Goal: Task Accomplishment & Management: Complete application form

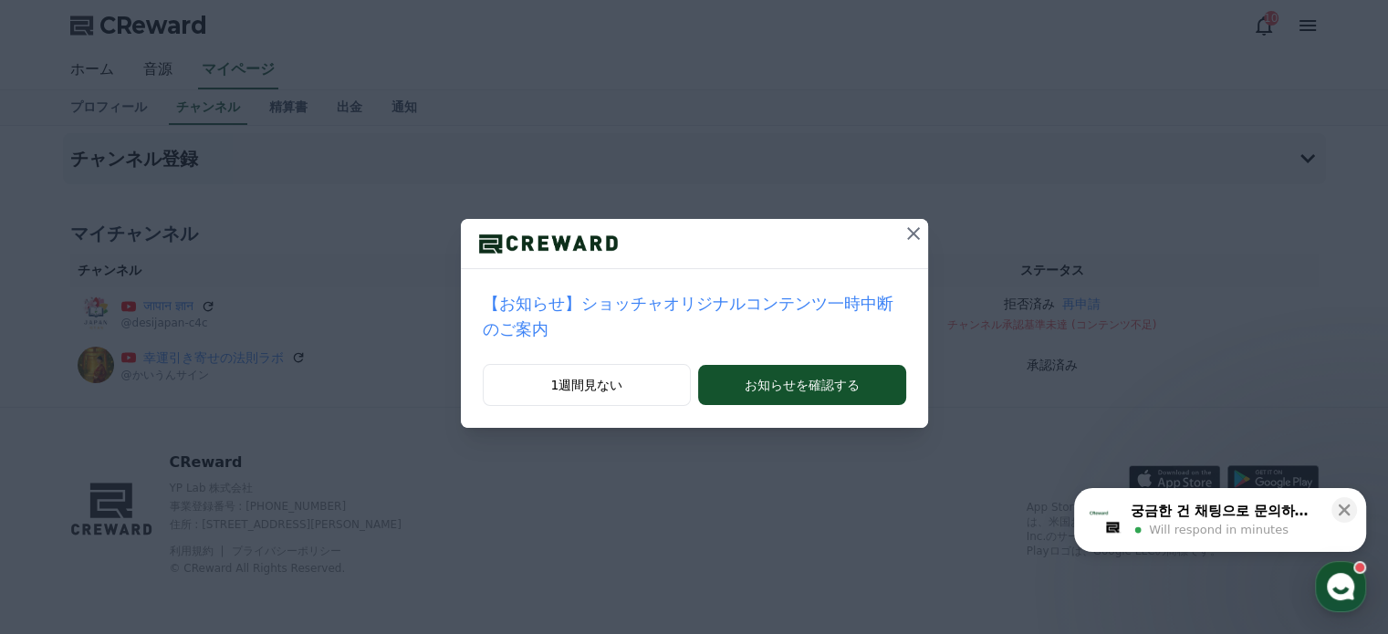
click at [840, 219] on div at bounding box center [694, 244] width 467 height 50
click at [899, 219] on button at bounding box center [913, 233] width 29 height 29
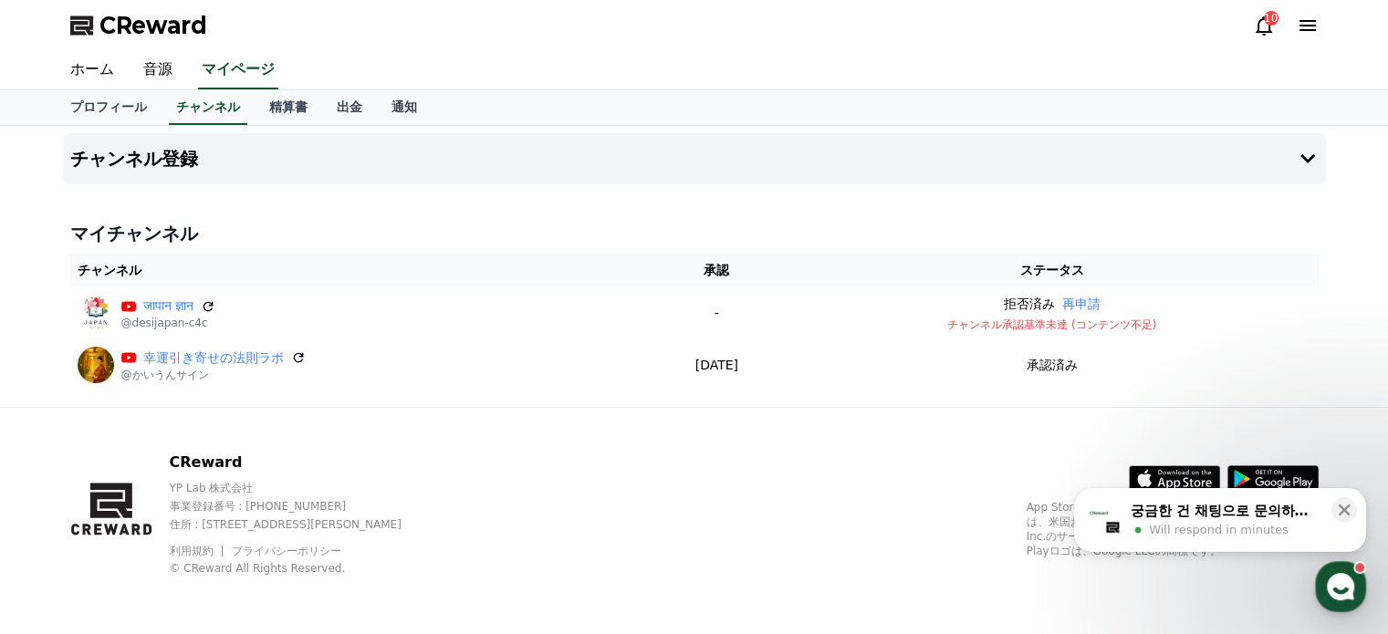
drag, startPoint x: 716, startPoint y: 259, endPoint x: 488, endPoint y: 372, distance: 254.7
click at [488, 372] on div "チャンネル登録 マイチャンネル チャンネル 承認 ステータス जापान ज्ञान @desijapan-c4c - 拒否済み 再申請 チャンネル承認基準未…" at bounding box center [695, 266] width 1278 height 281
click at [255, 90] on link "精算書" at bounding box center [289, 107] width 68 height 35
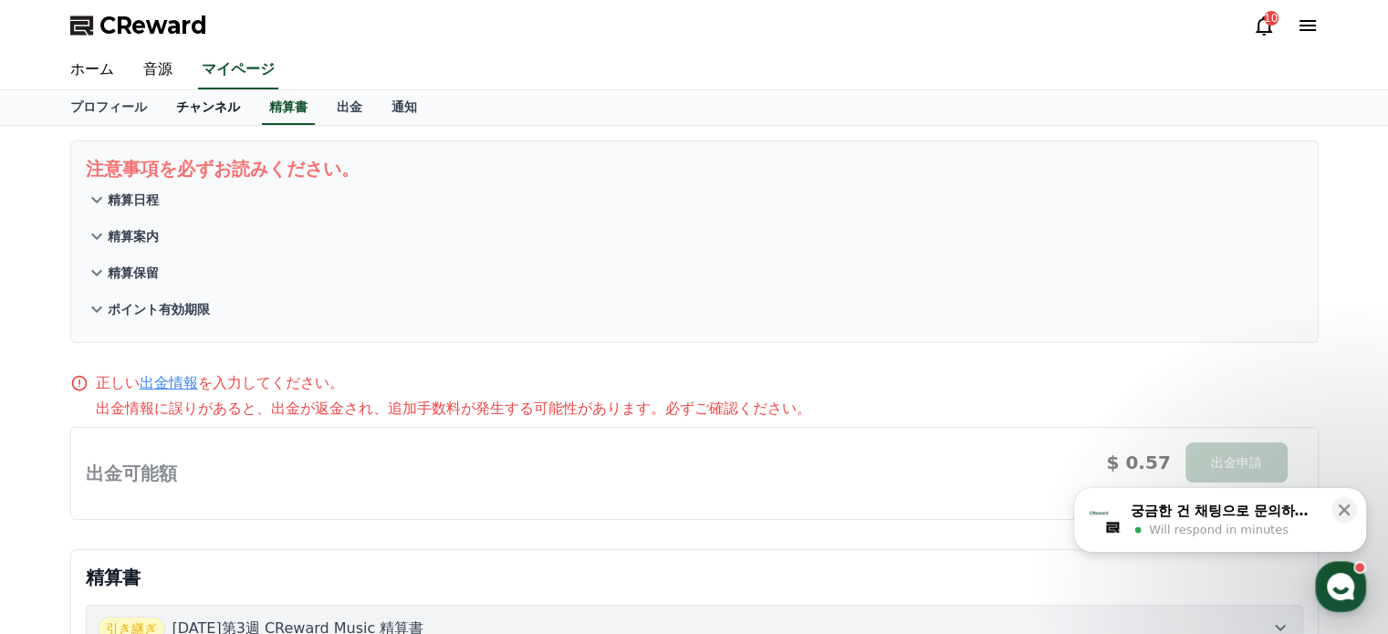
click at [162, 90] on link "チャンネル" at bounding box center [208, 107] width 93 height 35
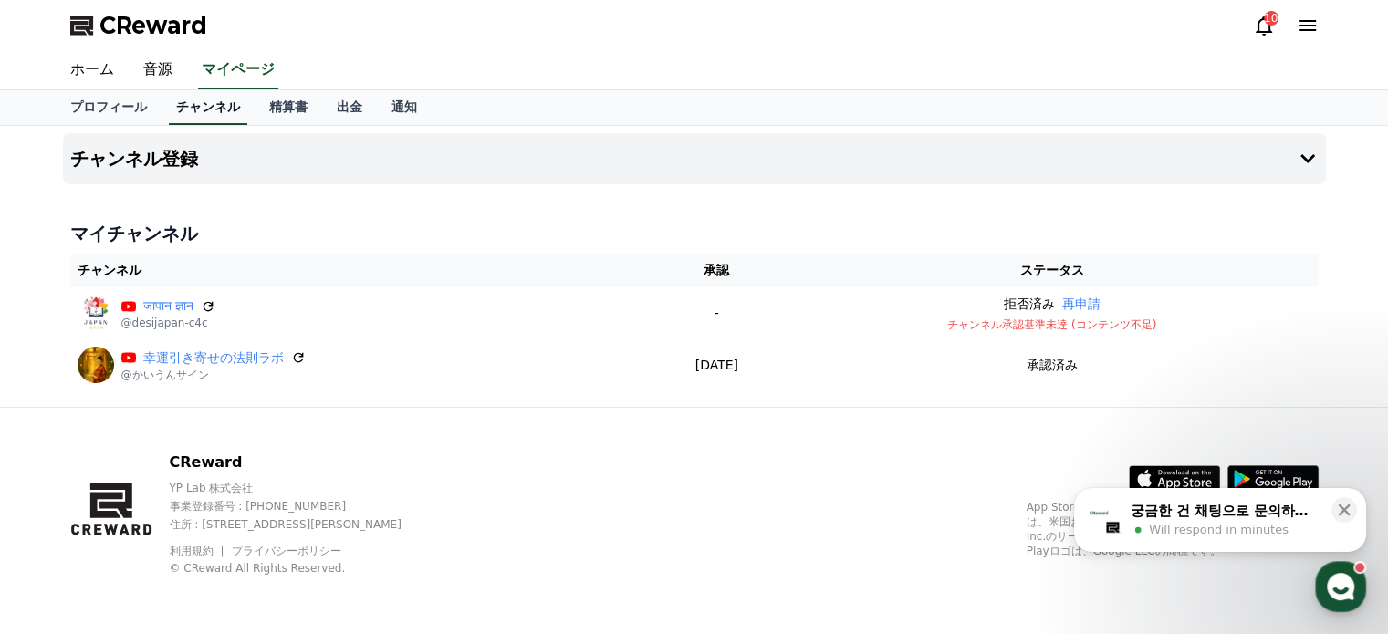
click at [173, 90] on link "チャンネル" at bounding box center [208, 107] width 78 height 35
click at [91, 90] on link "プロフィール" at bounding box center [109, 107] width 106 height 35
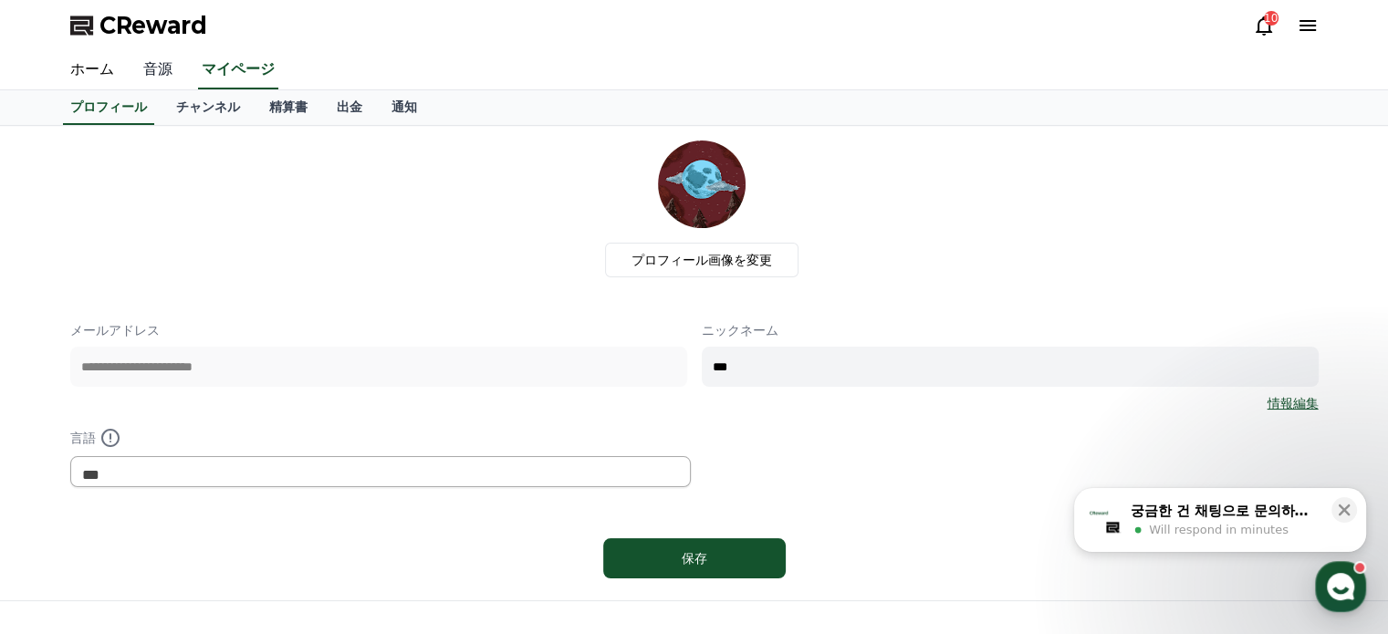
click at [135, 68] on link "音源" at bounding box center [158, 70] width 58 height 38
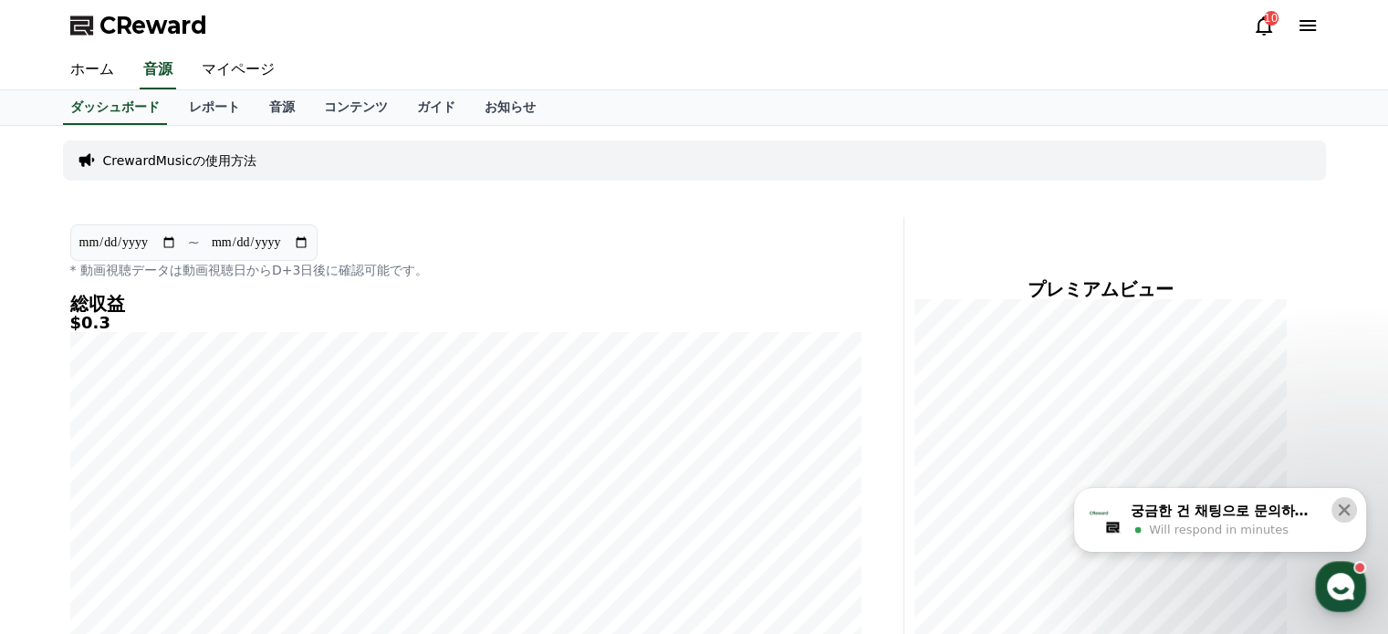
click at [1342, 503] on icon at bounding box center [1344, 510] width 18 height 18
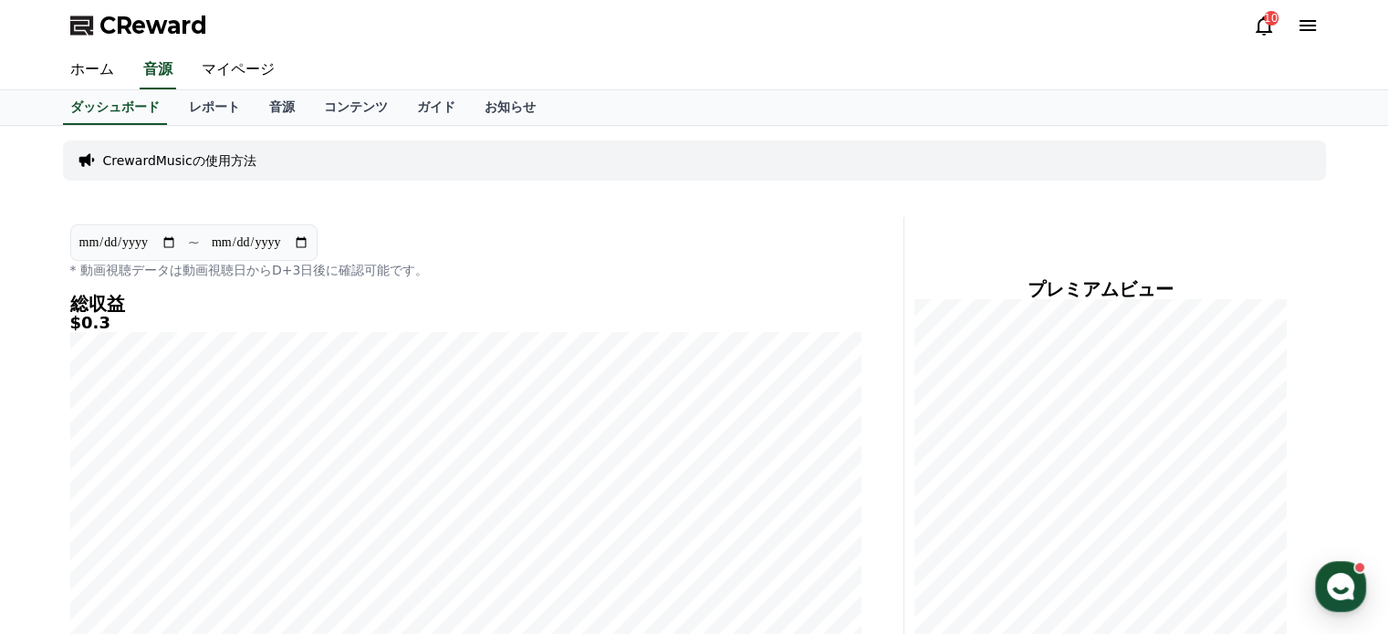
click at [1261, 25] on icon at bounding box center [1264, 26] width 22 height 22
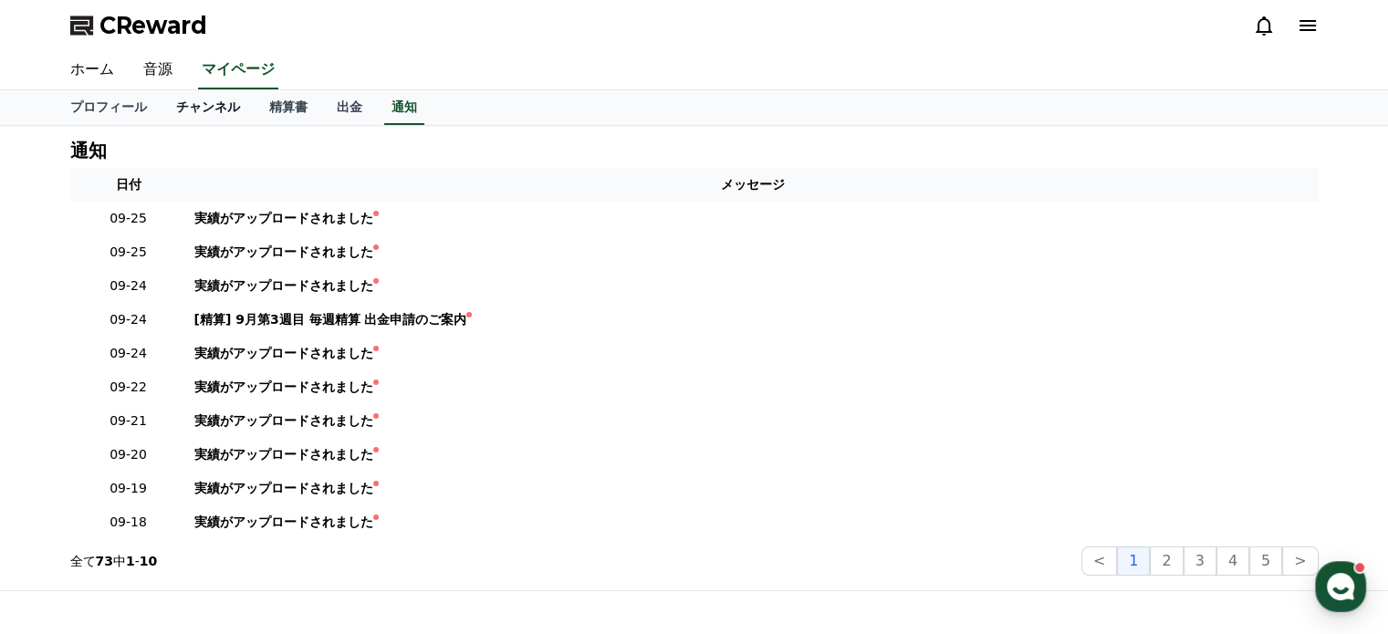
click at [168, 90] on link "チャンネル" at bounding box center [208, 107] width 93 height 35
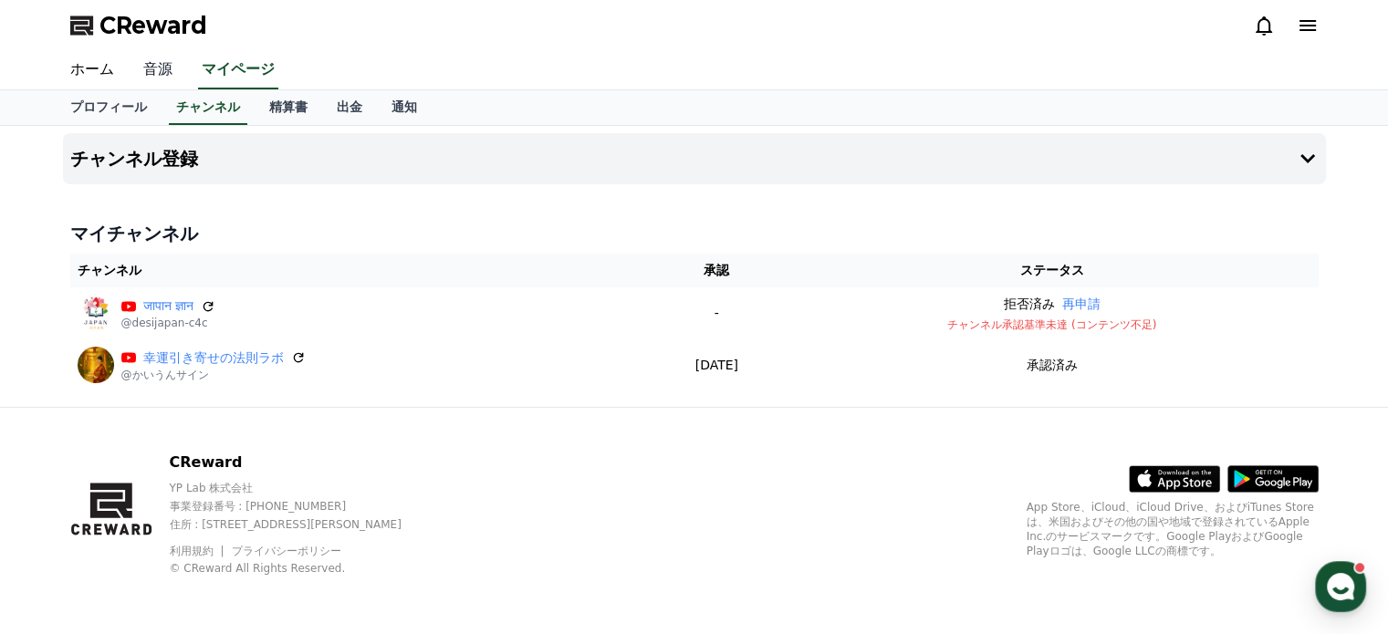
click at [129, 53] on link "音源" at bounding box center [158, 70] width 58 height 38
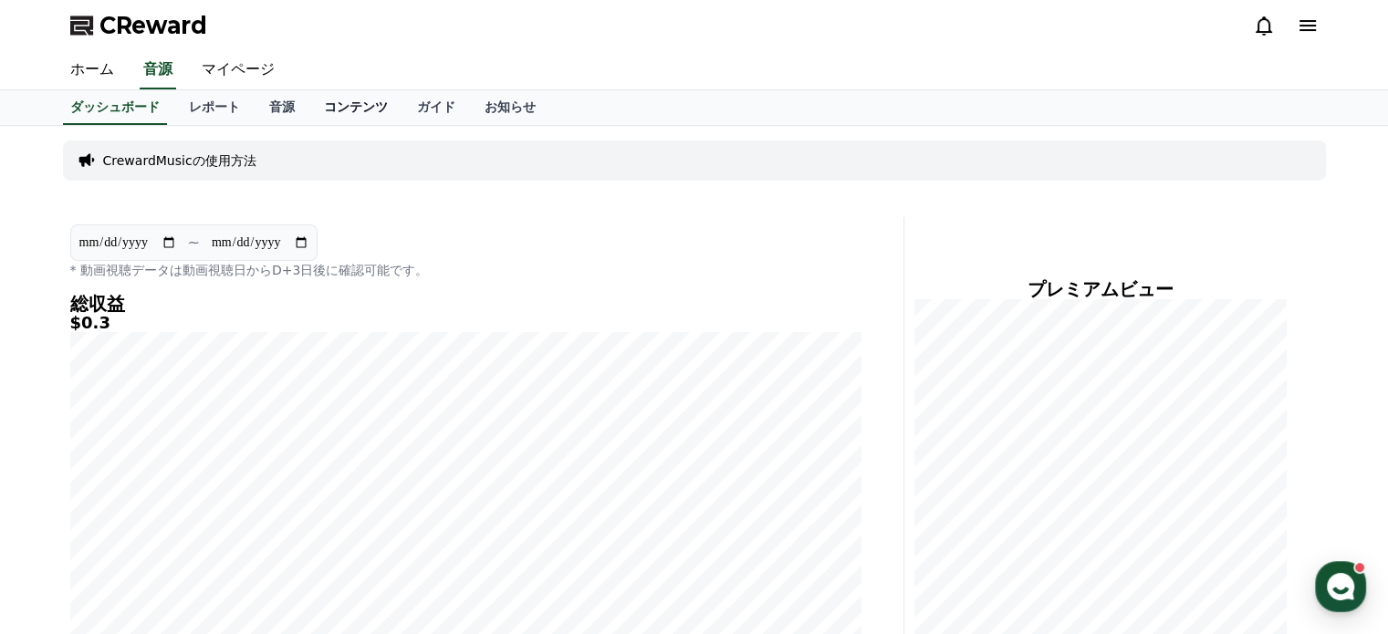
click at [309, 91] on link "コンテンツ" at bounding box center [355, 107] width 93 height 35
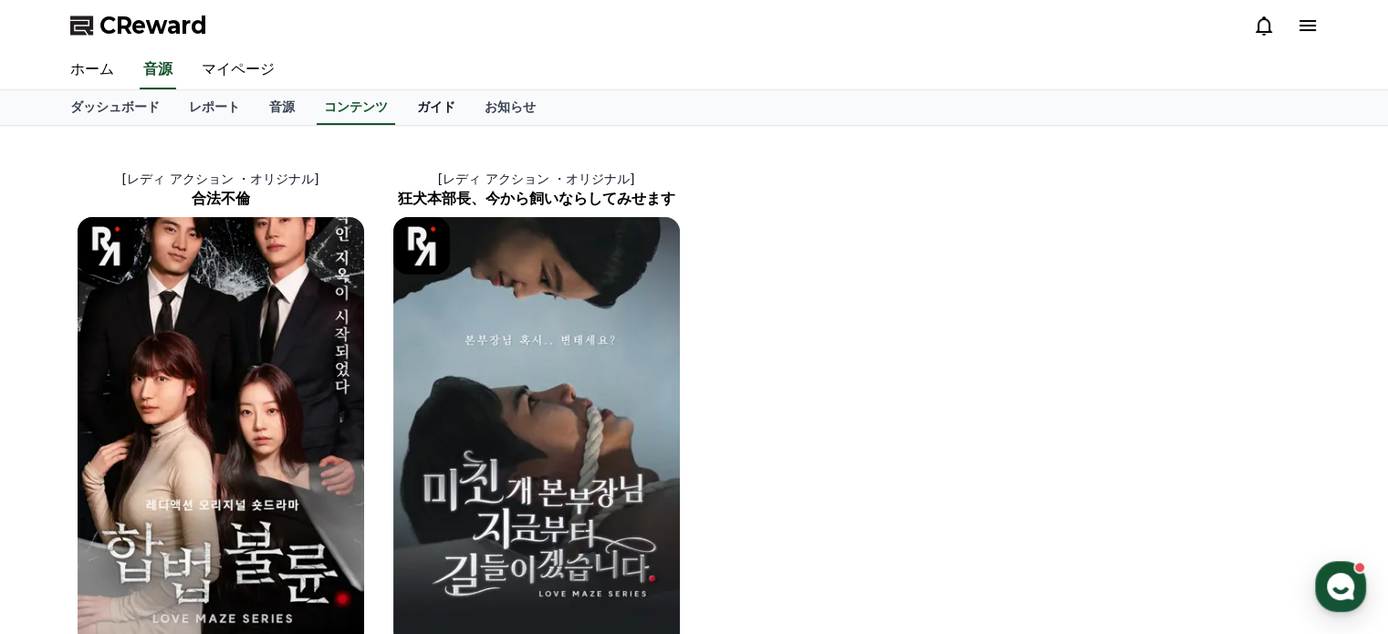
click at [403, 91] on link "ガイド" at bounding box center [437, 107] width 68 height 35
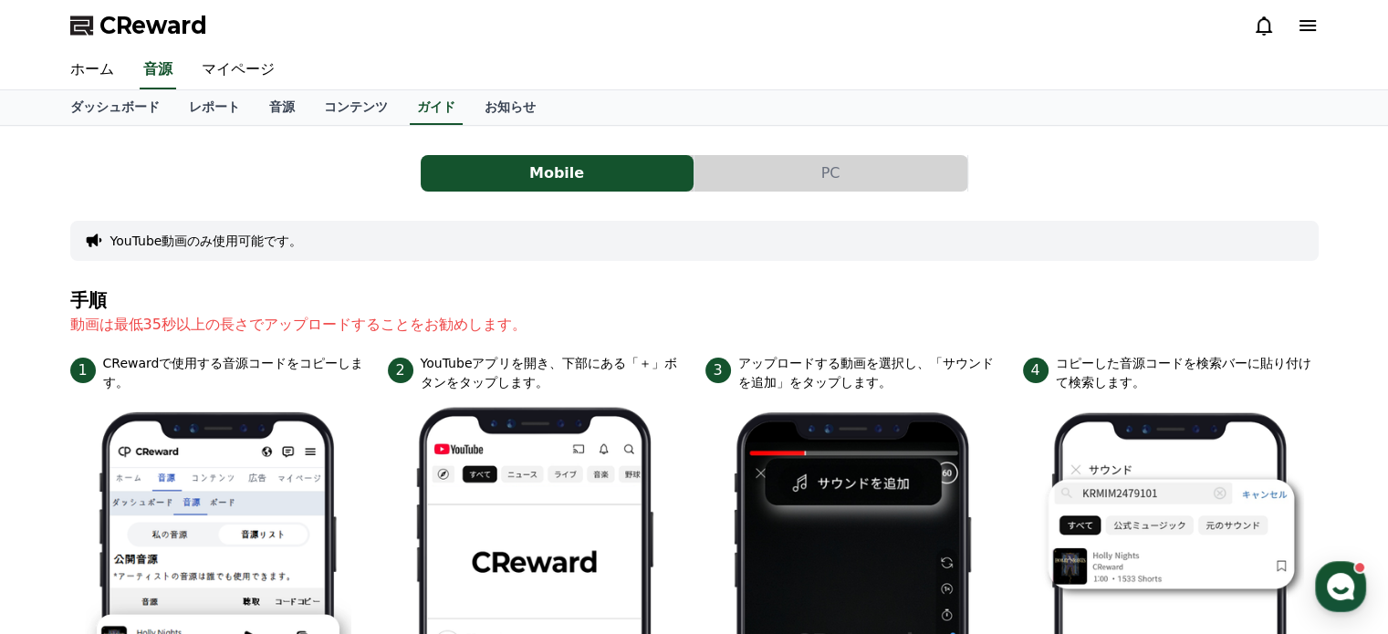
click at [790, 155] on button "PC" at bounding box center [831, 173] width 273 height 37
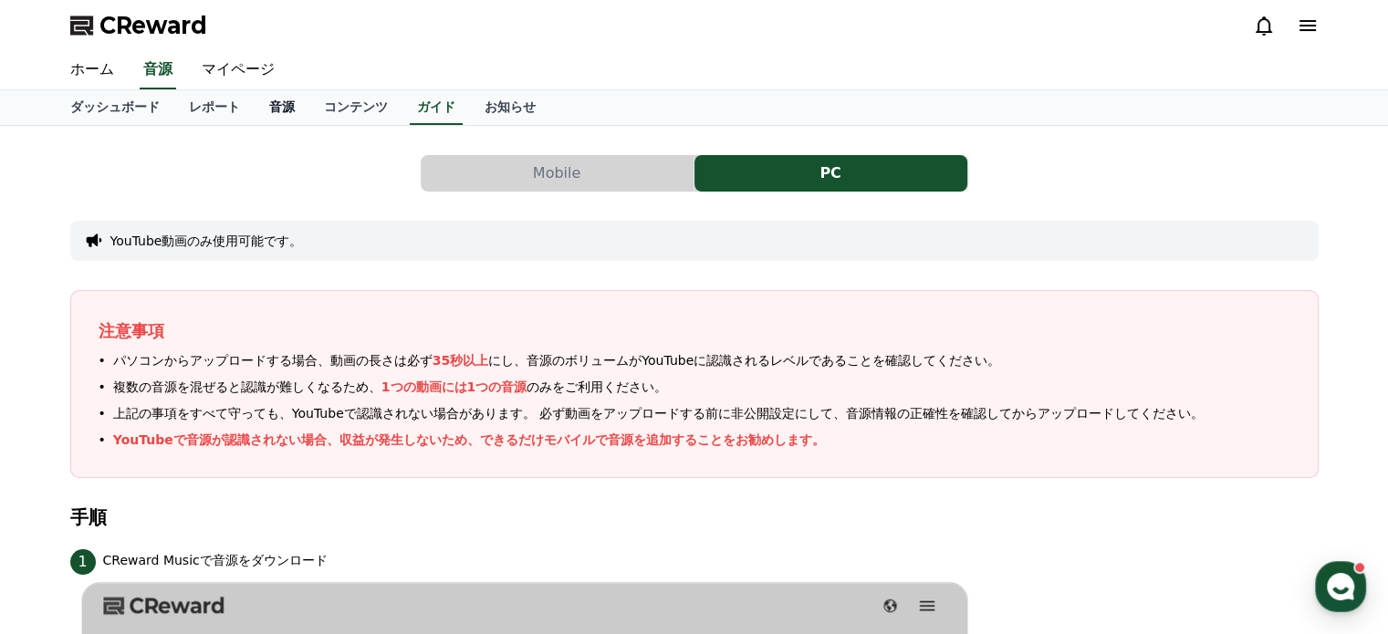
click at [255, 90] on link "音源" at bounding box center [282, 107] width 55 height 35
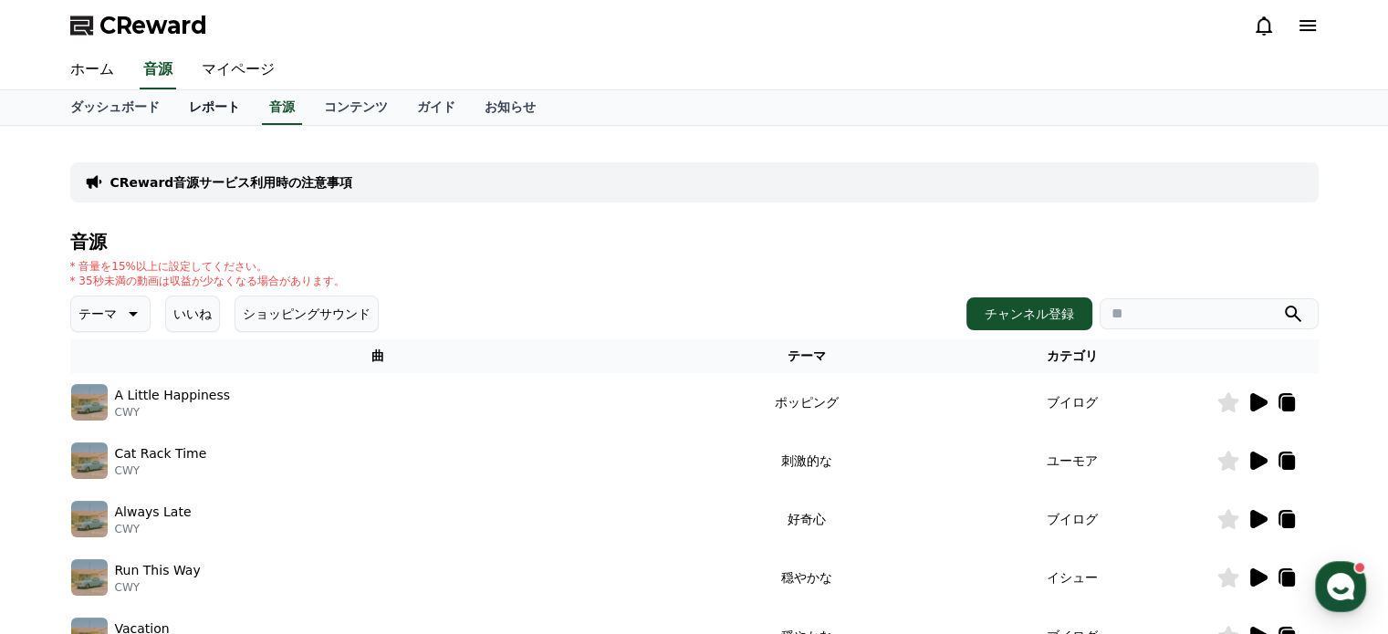
click at [174, 90] on link "レポート" at bounding box center [214, 107] width 80 height 35
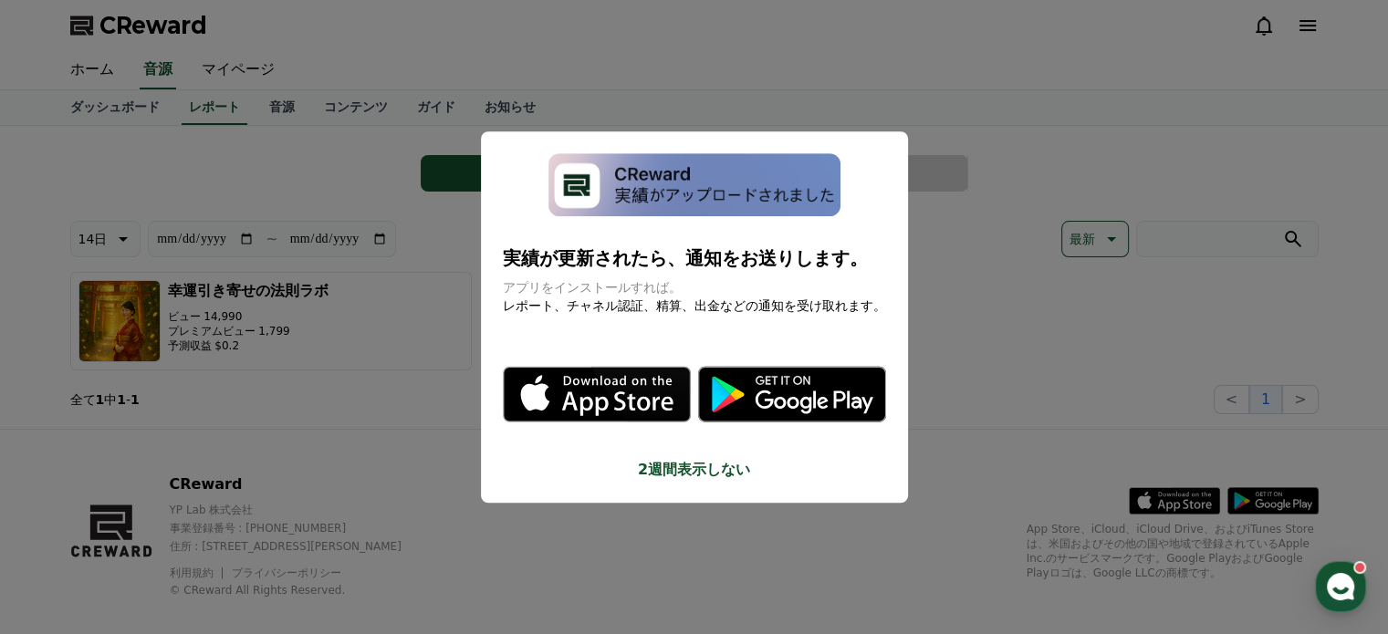
click at [686, 532] on button "close modal" at bounding box center [694, 317] width 1388 height 634
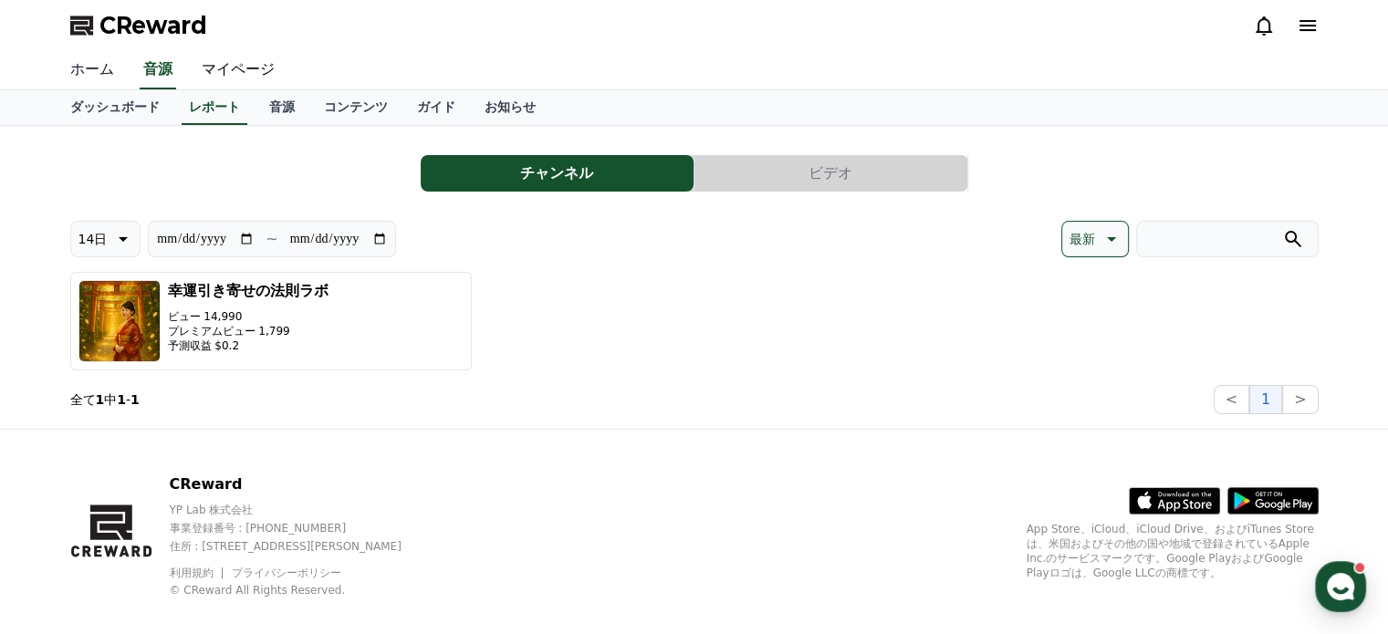
click at [78, 51] on link "ホーム" at bounding box center [92, 70] width 73 height 38
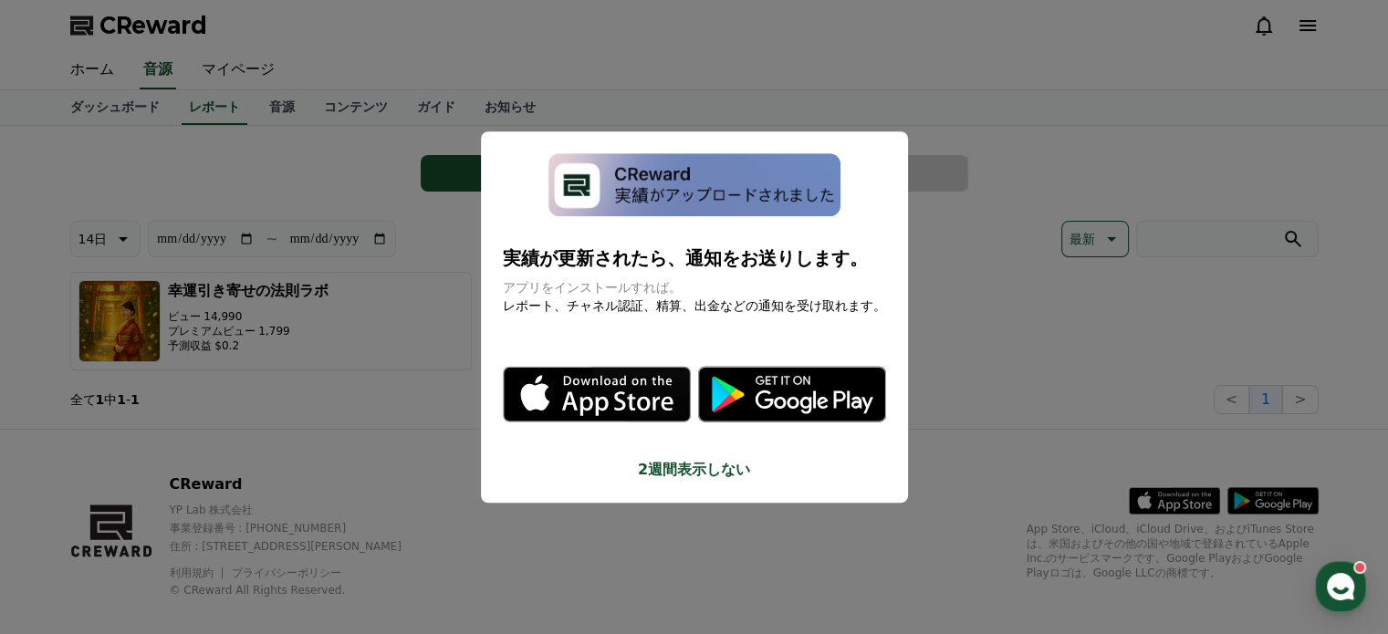
click at [672, 459] on button "2週間表示しない" at bounding box center [694, 470] width 383 height 22
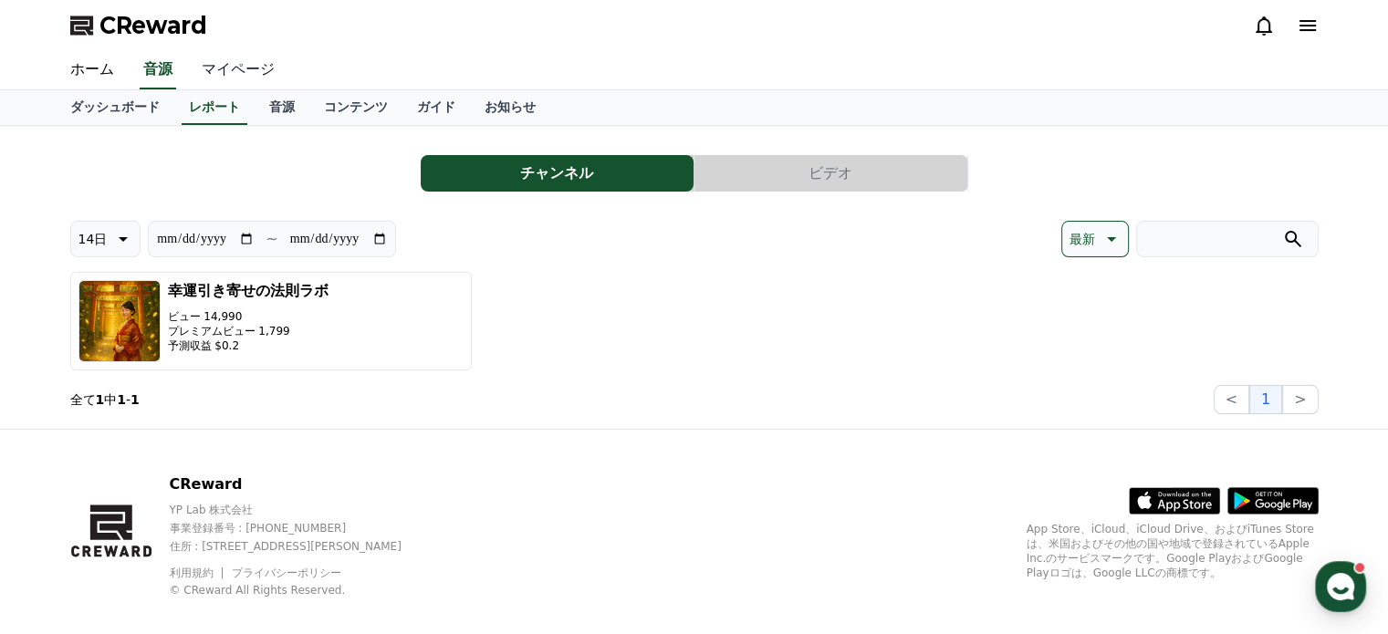
click at [197, 51] on link "マイページ" at bounding box center [238, 70] width 102 height 38
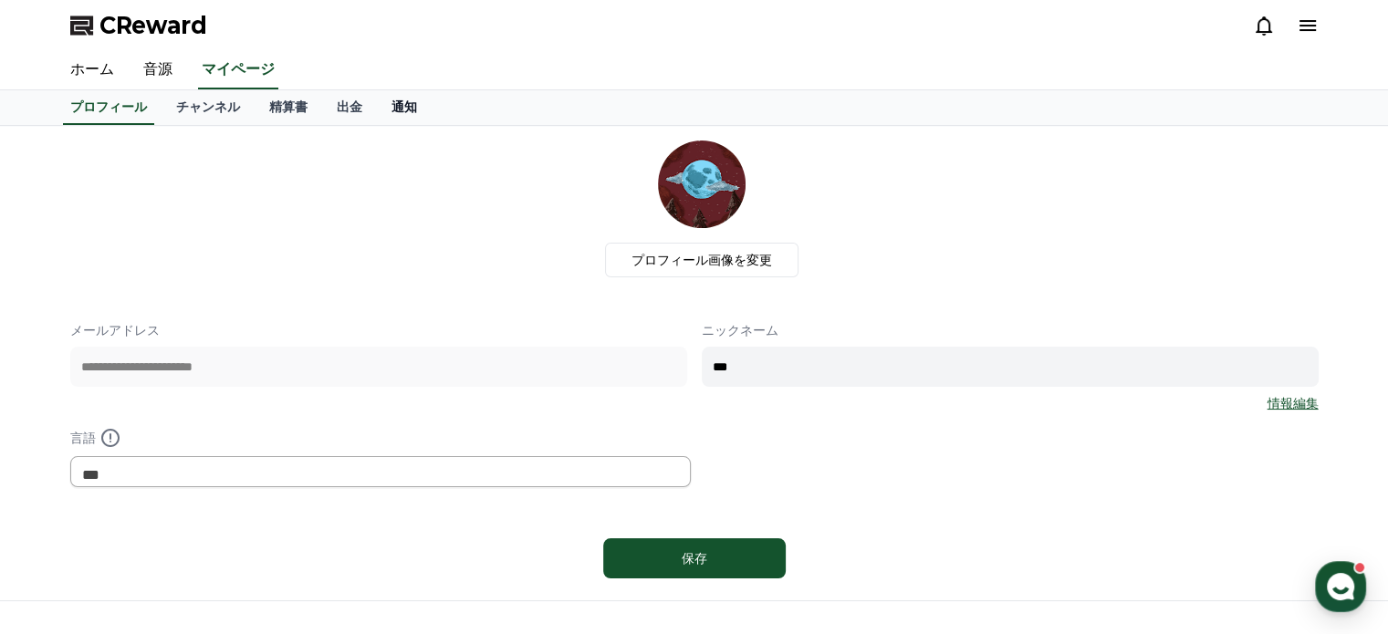
click at [377, 90] on link "通知" at bounding box center [404, 107] width 55 height 35
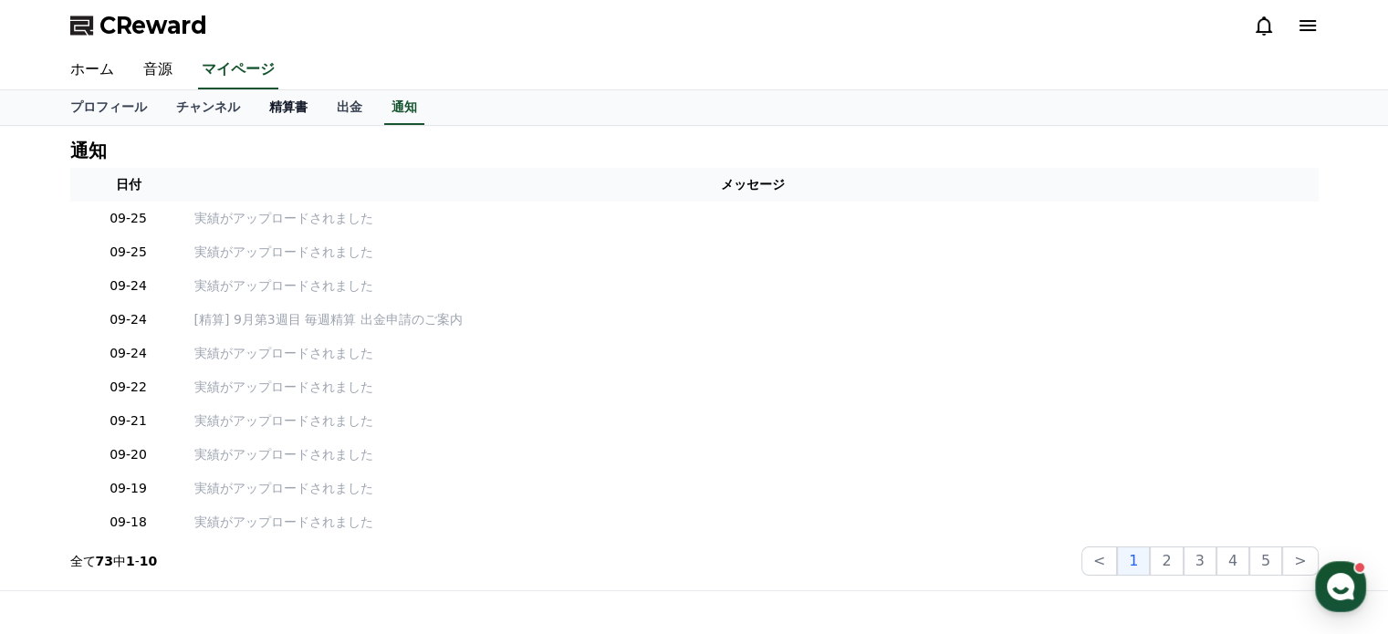
click at [255, 90] on link "精算書" at bounding box center [289, 107] width 68 height 35
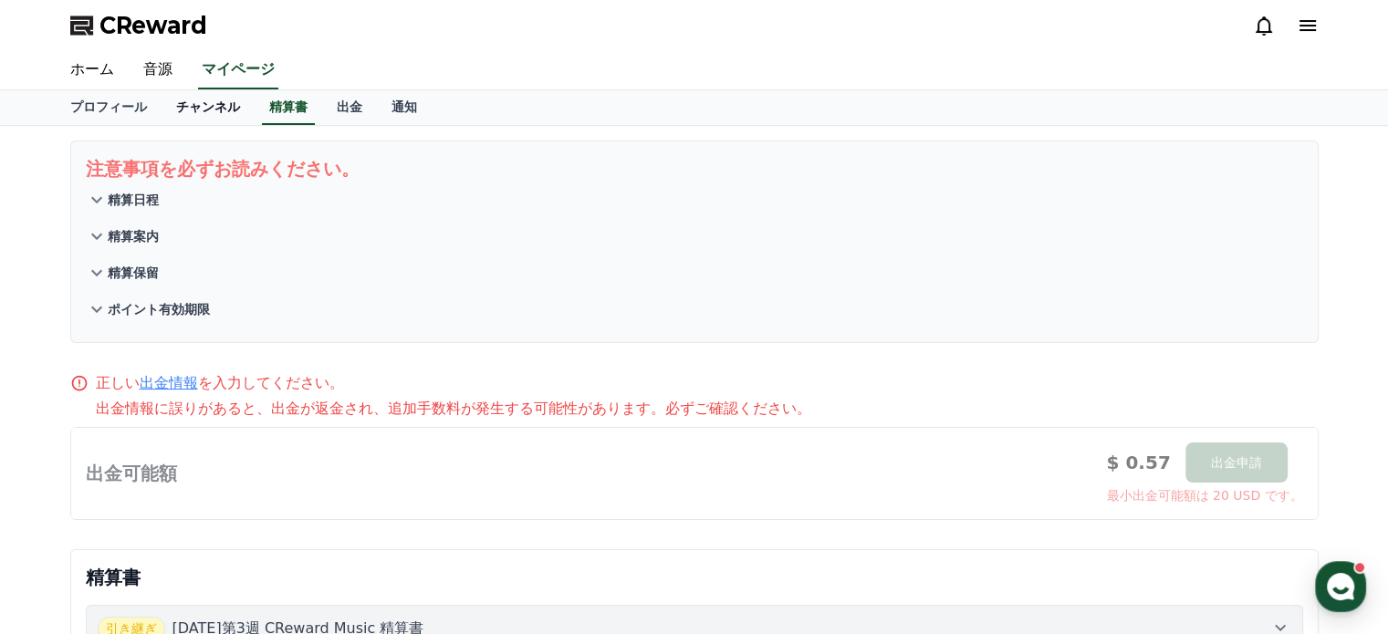
click at [183, 90] on link "チャンネル" at bounding box center [208, 107] width 93 height 35
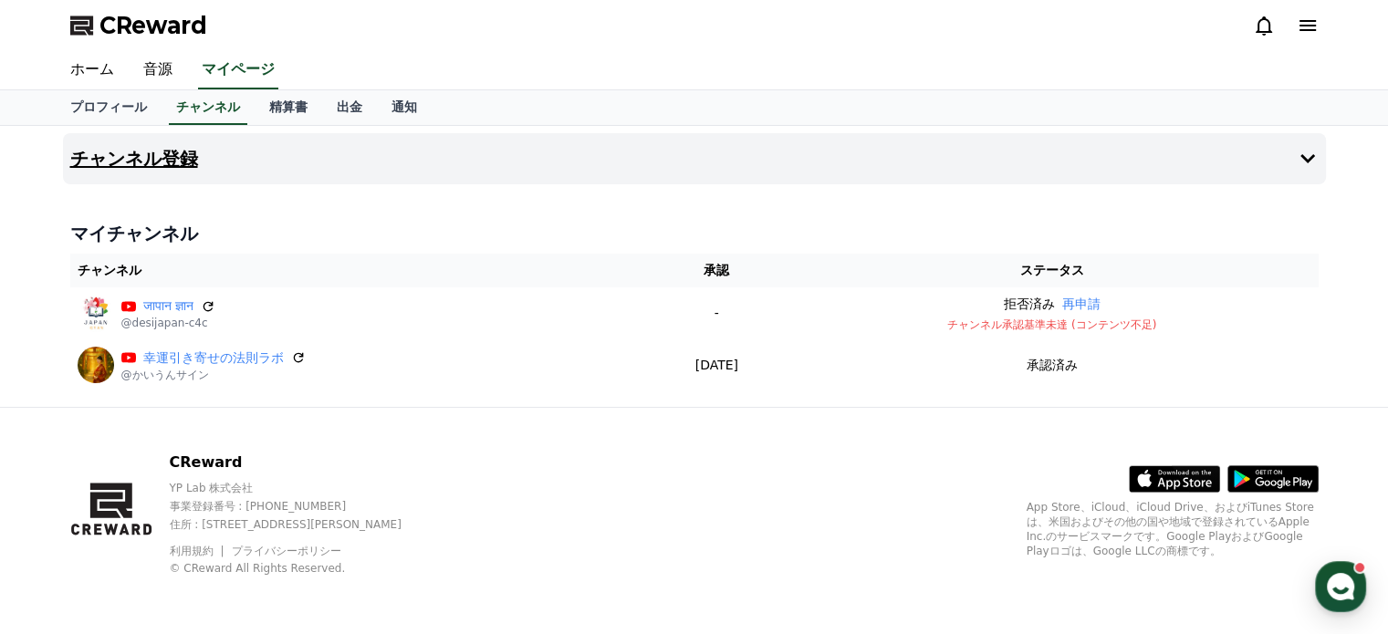
click at [719, 133] on button "チャンネル登録" at bounding box center [694, 158] width 1263 height 51
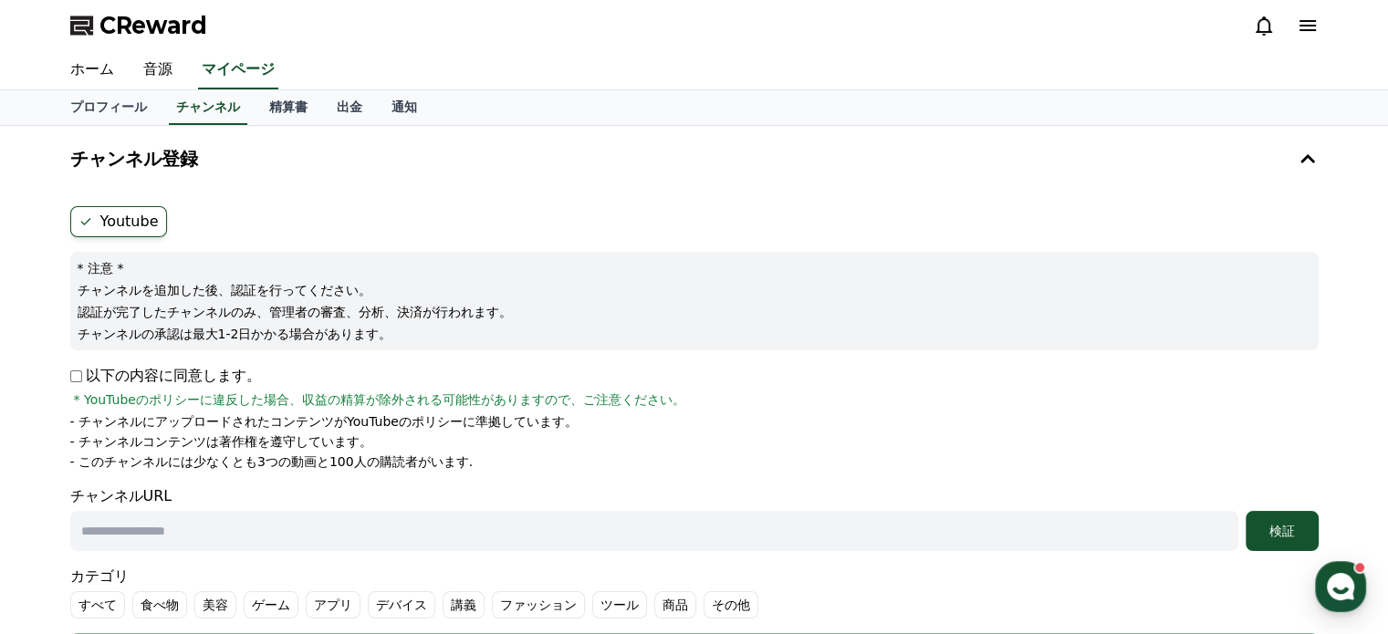
paste input "**********"
type input "**********"
click at [84, 591] on label "すべて" at bounding box center [97, 604] width 55 height 27
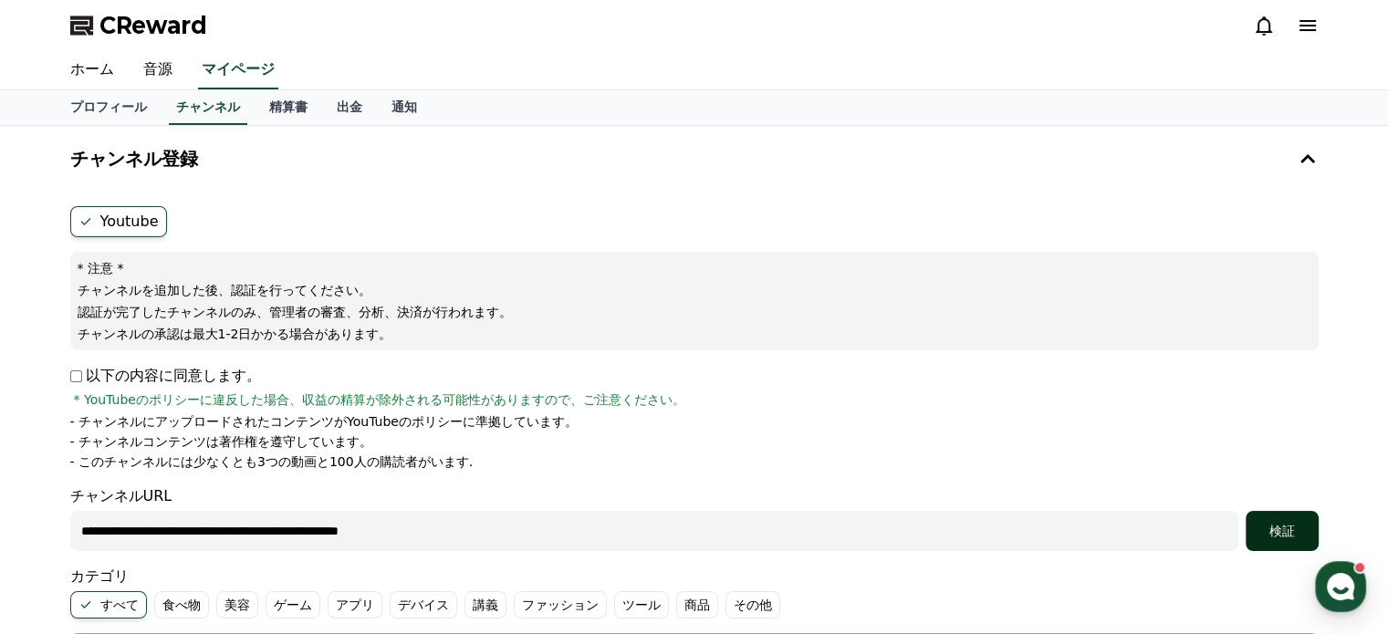
click at [1318, 511] on button "検証" at bounding box center [1282, 531] width 73 height 40
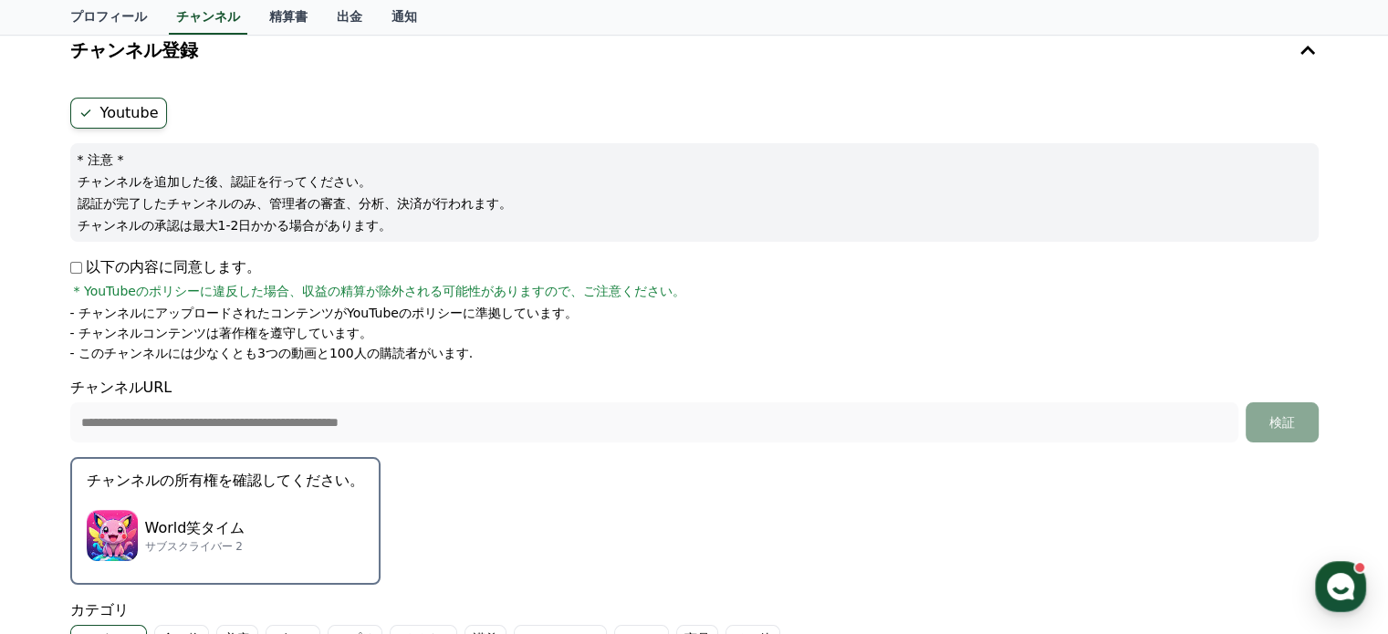
scroll to position [91, 0]
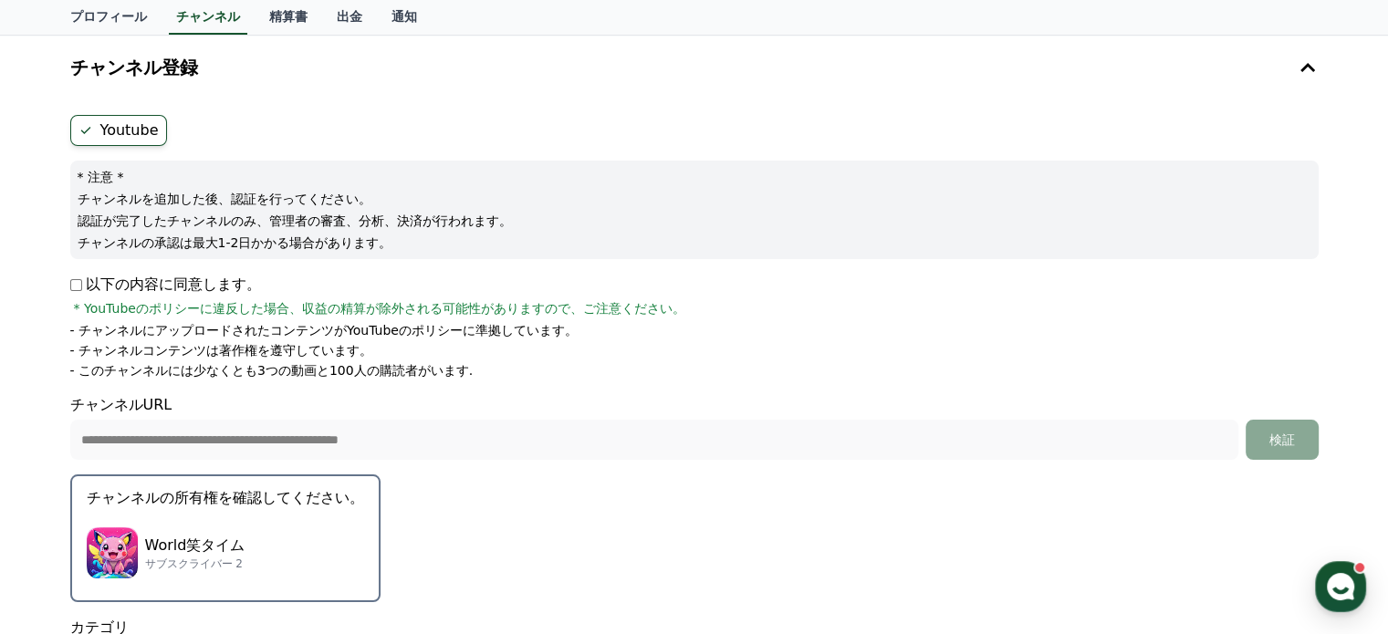
click at [197, 517] on div "World笑タイム サブスクライバー 2" at bounding box center [225, 553] width 277 height 73
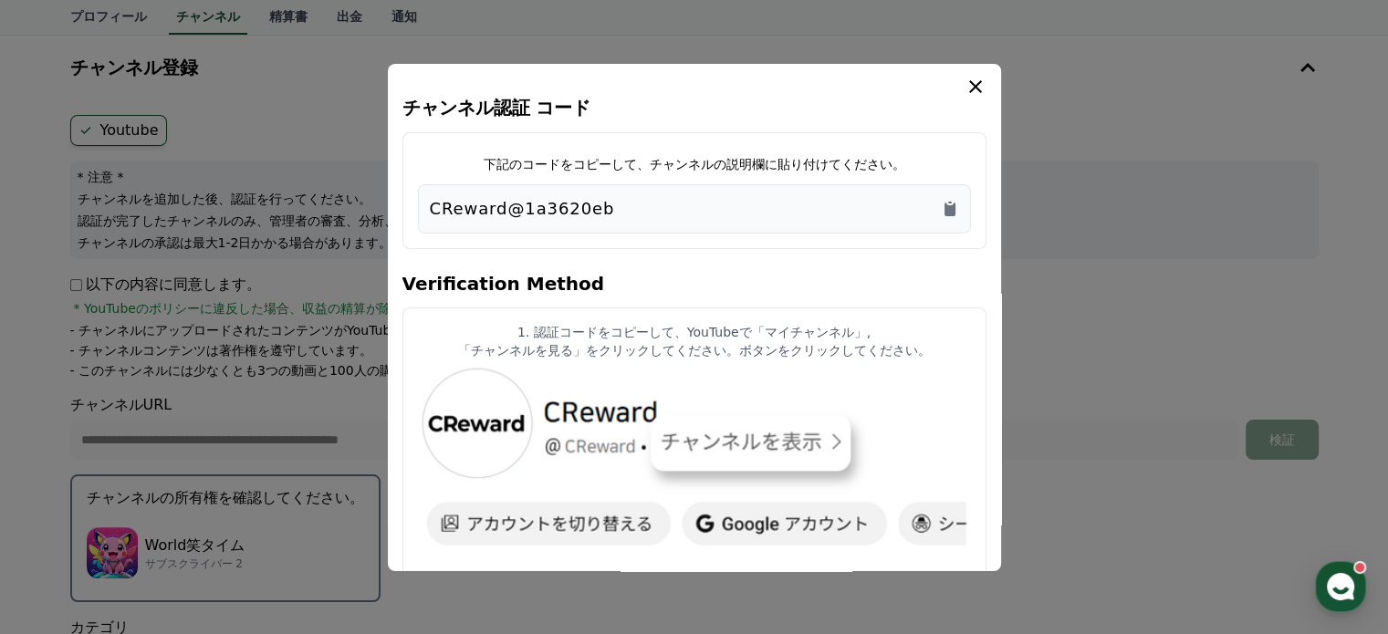
scroll to position [0, 0]
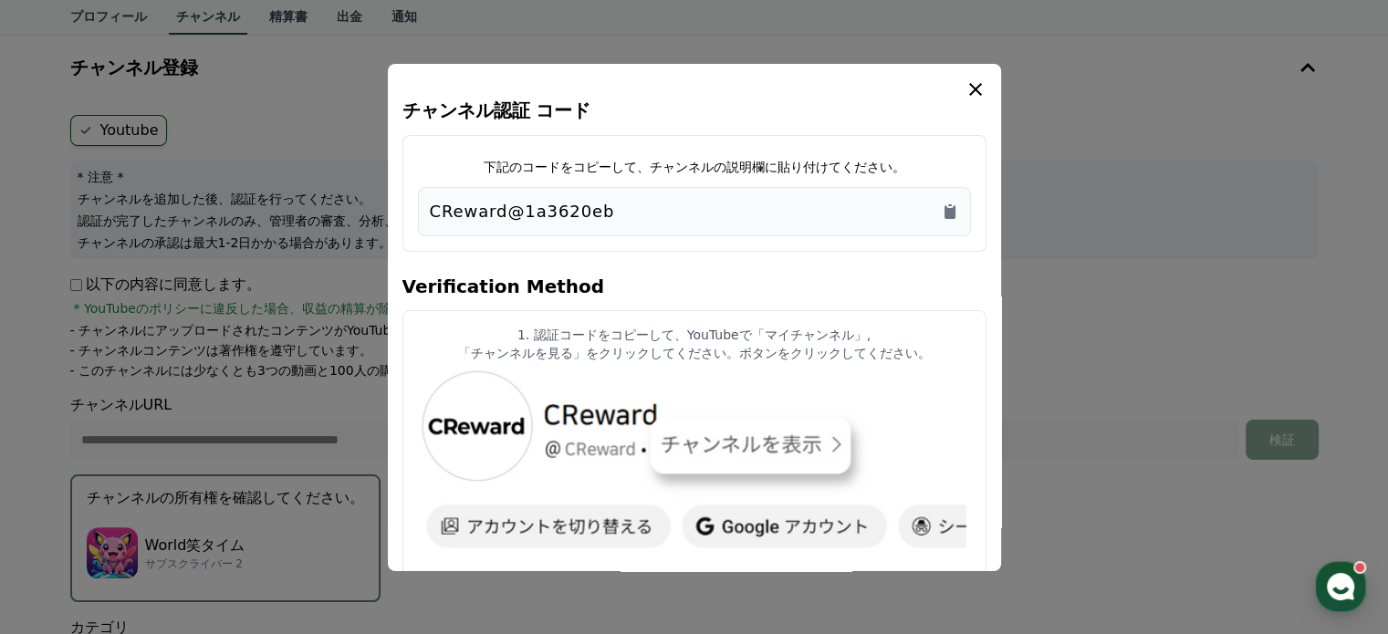
drag, startPoint x: 639, startPoint y: 186, endPoint x: 544, endPoint y: 197, distance: 95.6
click at [544, 199] on div "CReward@1a3620eb" at bounding box center [694, 212] width 529 height 26
click at [654, 199] on div "CReward@1a3620eb" at bounding box center [694, 212] width 529 height 26
click at [945, 205] on icon "Copy to clipboard" at bounding box center [950, 212] width 11 height 14
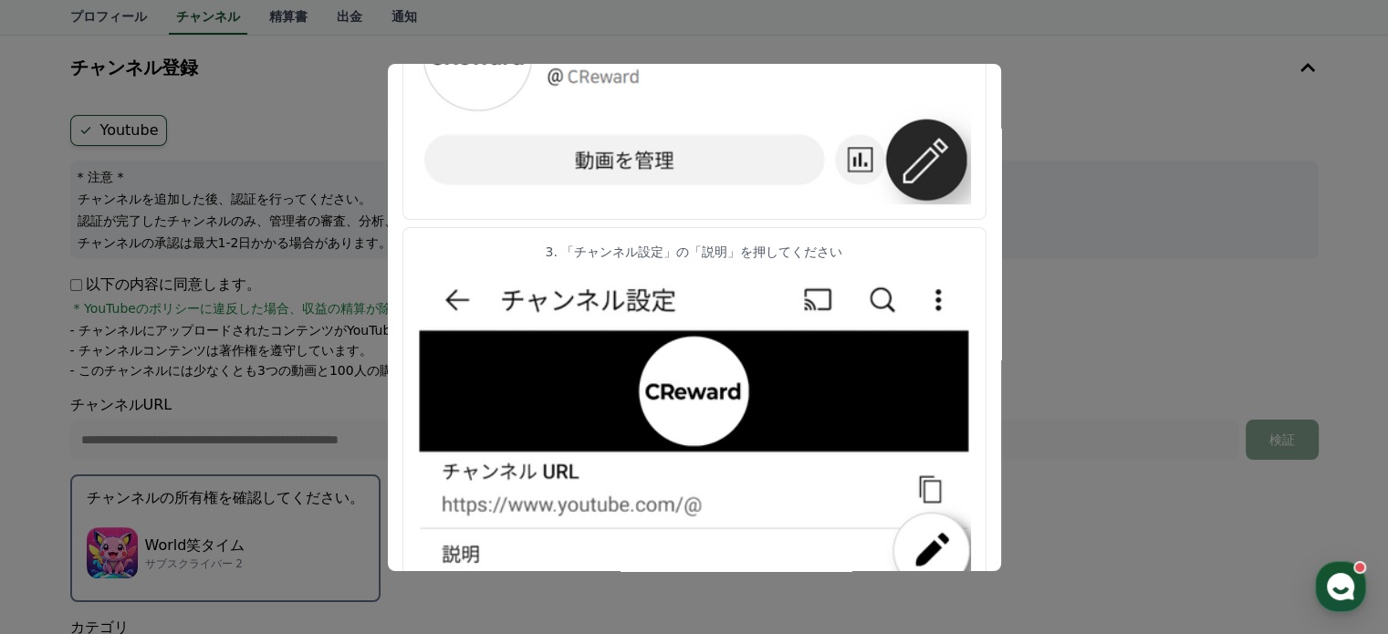
scroll to position [702, 0]
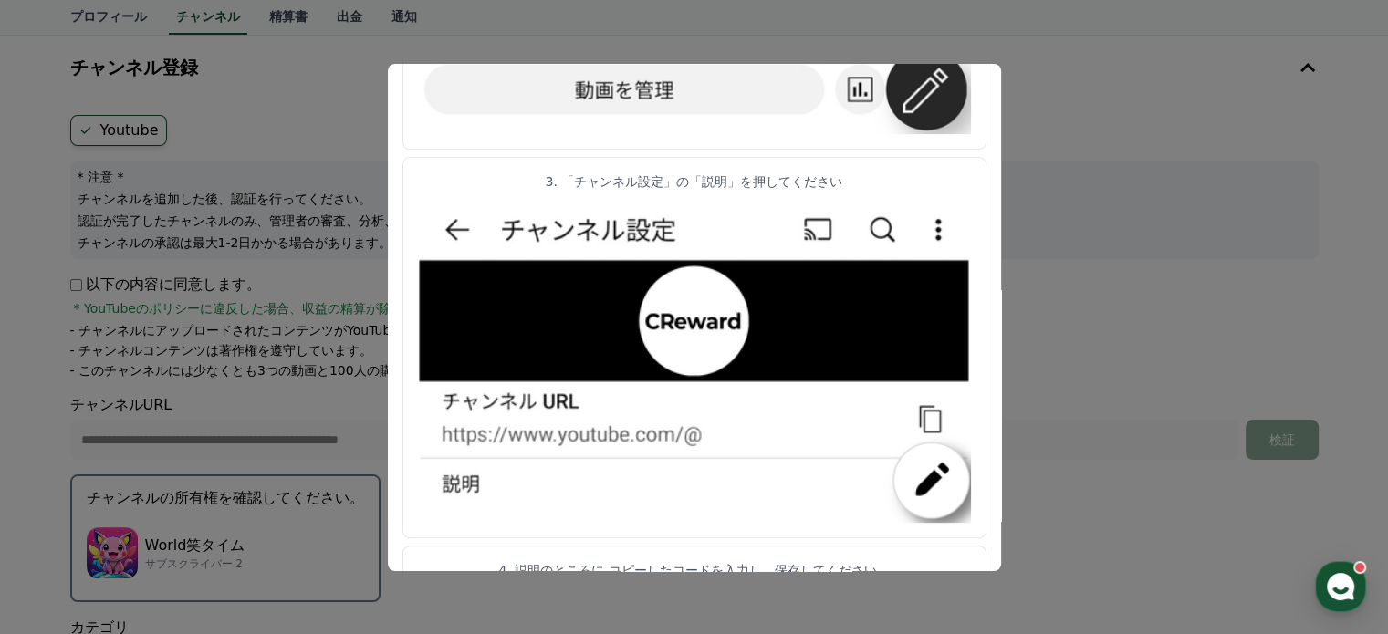
click at [1114, 197] on button "close modal" at bounding box center [694, 317] width 1388 height 634
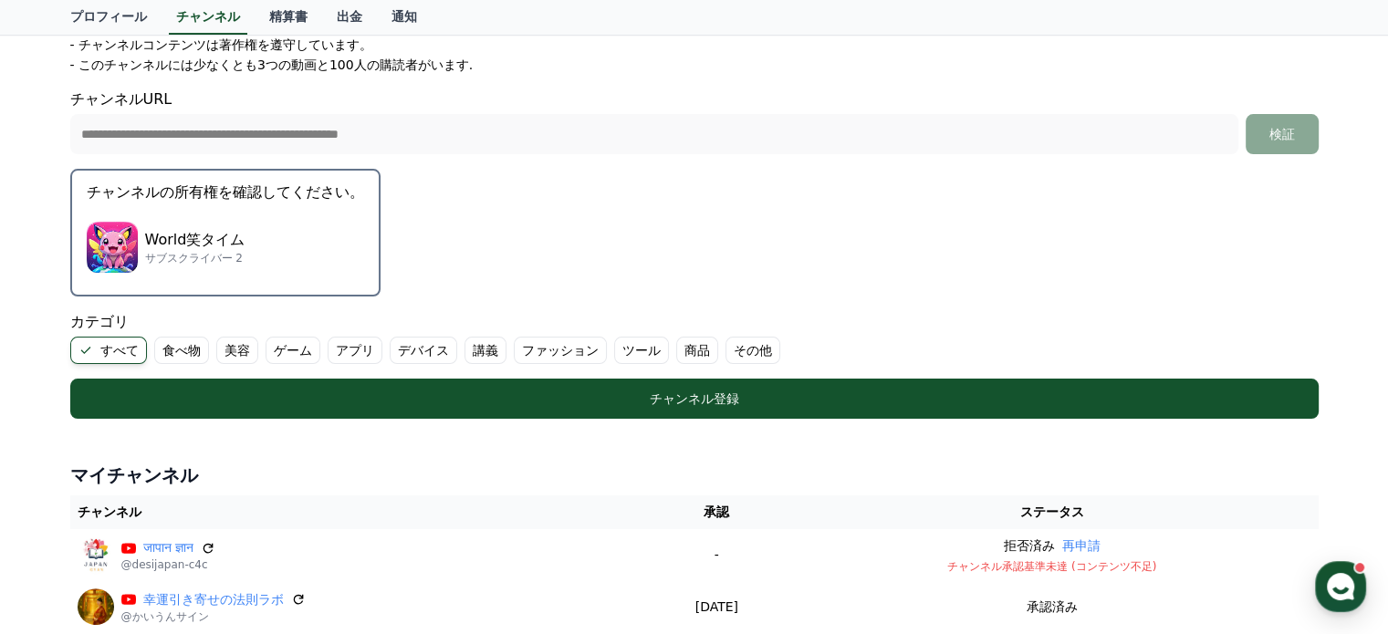
scroll to position [398, 0]
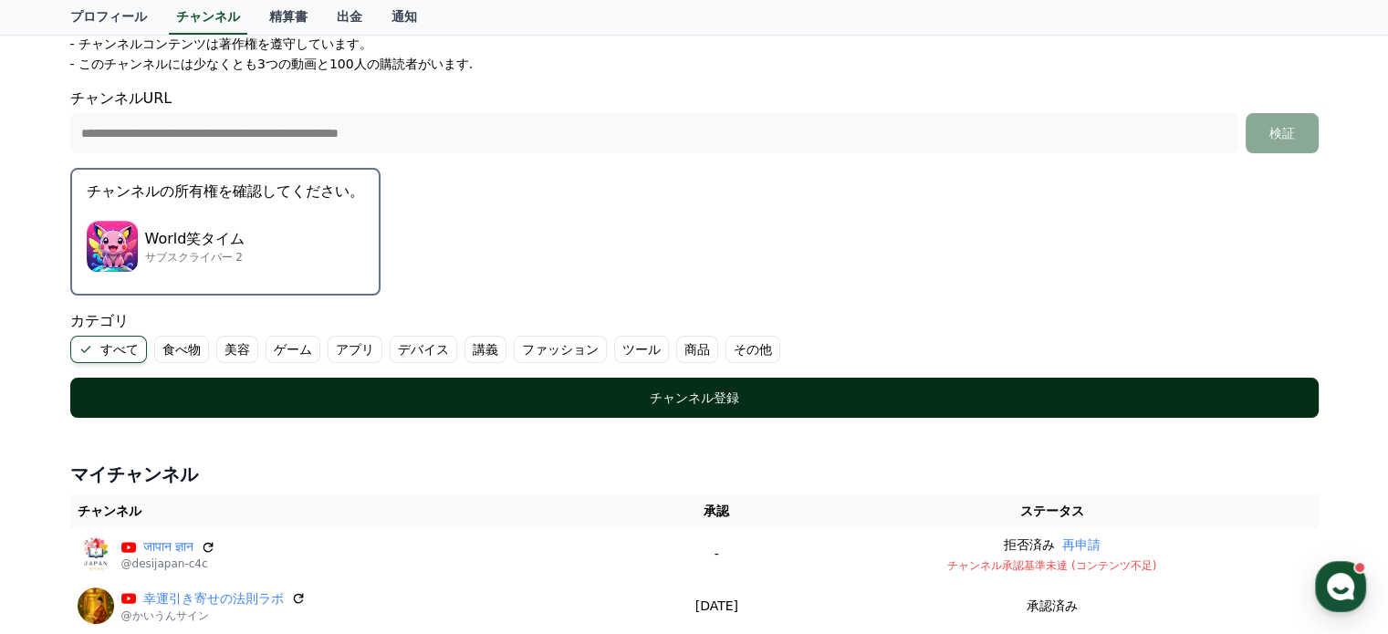
click at [740, 389] on div "チャンネル登録" at bounding box center [695, 398] width 1176 height 18
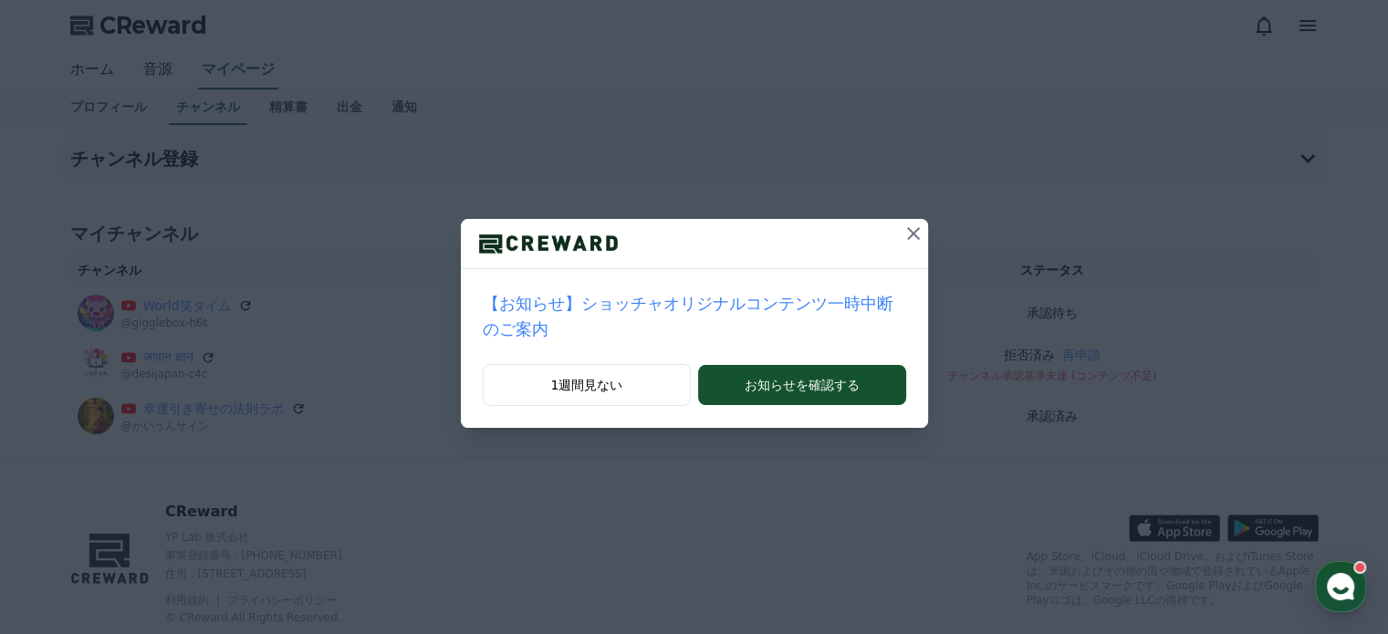
click at [903, 223] on icon at bounding box center [914, 234] width 22 height 22
